Goal: Task Accomplishment & Management: Complete application form

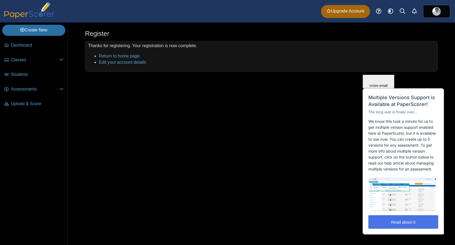
click at [398, 225] on button "Read about it" at bounding box center [404, 222] width 70 height 14
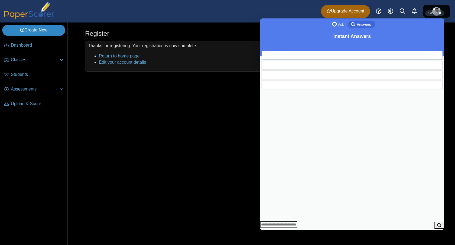
click at [48, 30] on link "Create New" at bounding box center [33, 30] width 63 height 11
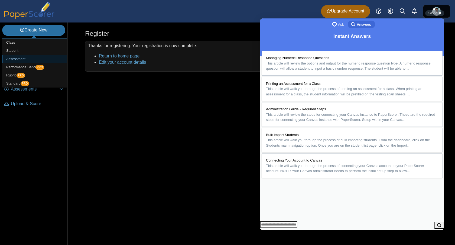
click at [29, 60] on link "Assessment" at bounding box center [34, 59] width 65 height 8
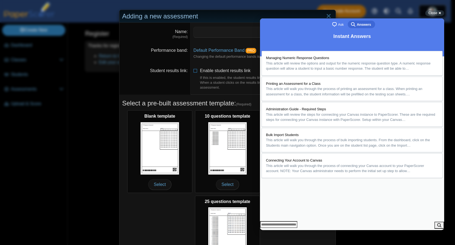
click at [270, 230] on button "Close" at bounding box center [266, 233] width 10 height 7
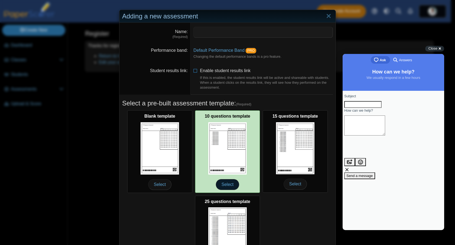
click at [234, 184] on span "Select" at bounding box center [227, 184] width 23 height 11
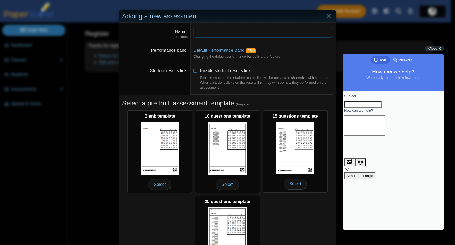
click at [197, 33] on input "Name" at bounding box center [264, 32] width 140 height 11
type input "**********"
click at [197, 71] on li "Enable student results link If this is enabled, the student results link will b…" at bounding box center [264, 79] width 140 height 23
click at [194, 71] on icon at bounding box center [196, 70] width 4 height 4
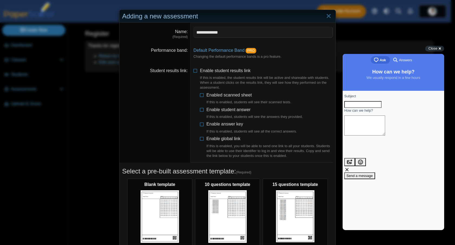
scroll to position [124, 0]
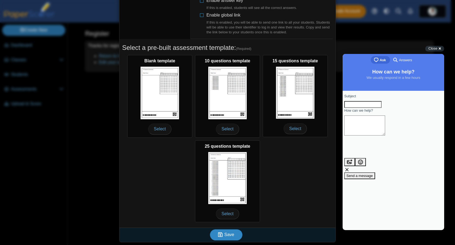
click at [231, 234] on span "Save" at bounding box center [229, 234] width 10 height 5
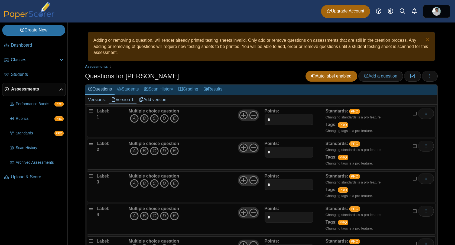
click at [163, 118] on icon "D" at bounding box center [164, 118] width 9 height 9
click at [152, 153] on icon "C" at bounding box center [154, 151] width 9 height 9
click at [350, 112] on link "PRO" at bounding box center [355, 111] width 11 height 5
click at [173, 118] on icon "E" at bounding box center [174, 118] width 9 height 9
click at [162, 154] on icon "D" at bounding box center [164, 151] width 9 height 9
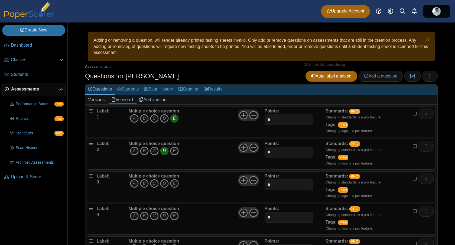
click at [350, 111] on link "PRO" at bounding box center [355, 111] width 11 height 5
click at [47, 119] on span "Rubrics" at bounding box center [35, 118] width 39 height 5
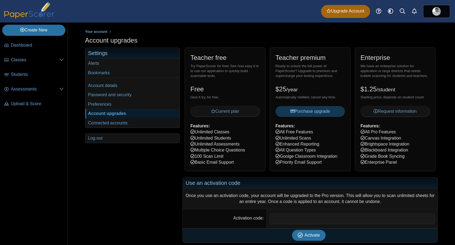
click at [298, 151] on div "Teacher premium Ready to unlock the full power of PaperScorer? Upgrade to premi…" at bounding box center [310, 109] width 81 height 124
click at [299, 157] on div "Teacher premium Ready to unlock the full power of PaperScorer? Upgrade to premi…" at bounding box center [310, 109] width 81 height 124
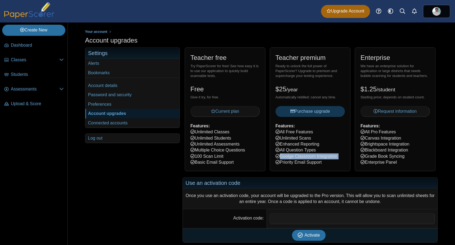
click at [299, 157] on div "Teacher premium Ready to unlock the full power of PaperScorer? Upgrade to premi…" at bounding box center [310, 109] width 81 height 124
click at [302, 163] on div "Teacher premium Ready to unlock the full power of PaperScorer? Upgrade to premi…" at bounding box center [310, 109] width 81 height 124
click at [84, 171] on div "Your account Account upgrades Settings" at bounding box center [262, 133] width 388 height 223
